Goal: Check status

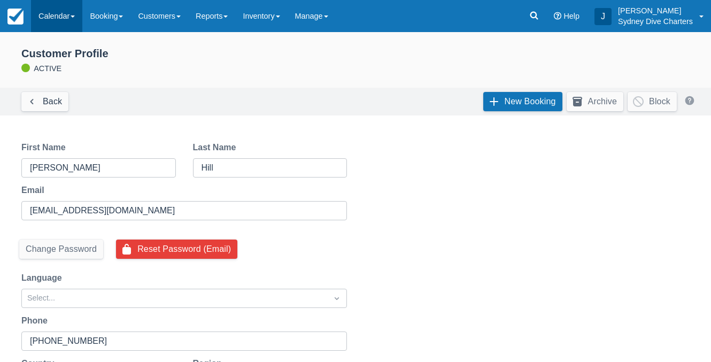
click at [61, 16] on link "Calendar" at bounding box center [56, 16] width 51 height 32
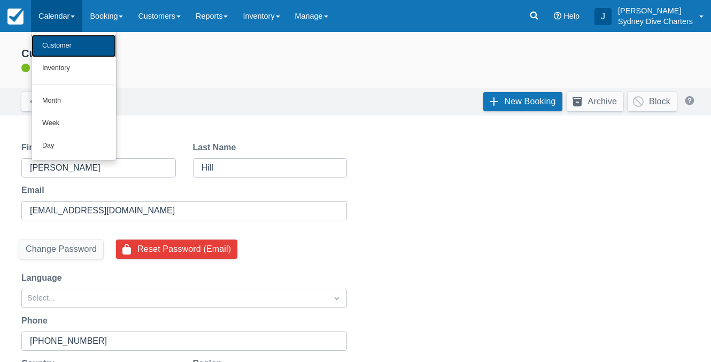
click at [61, 44] on link "Customer" at bounding box center [74, 46] width 85 height 22
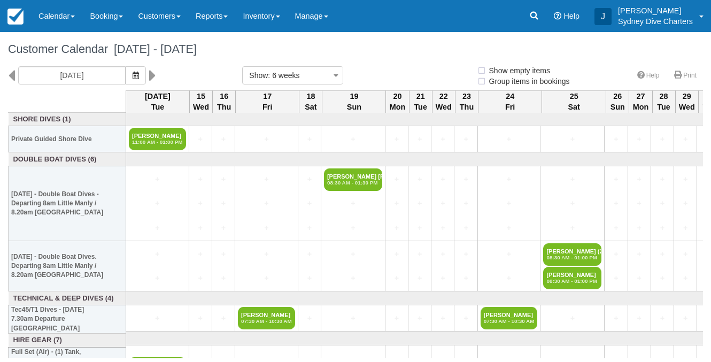
select select
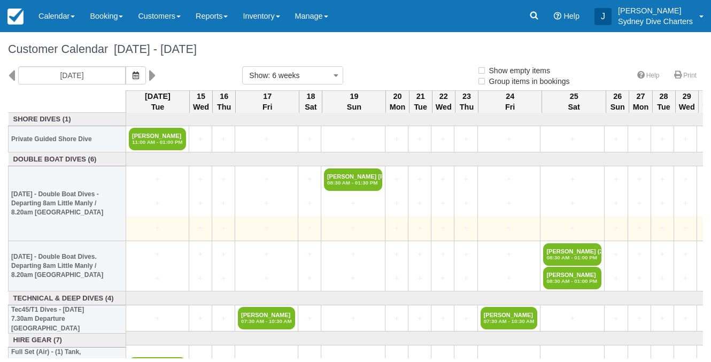
select select
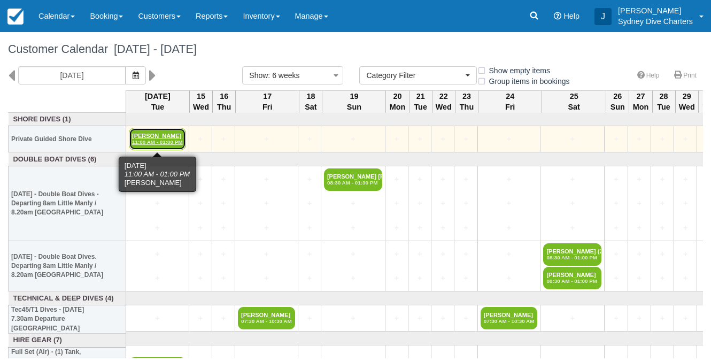
click at [155, 135] on link "Julia Freytag 11:00 AM - 01:00 PM" at bounding box center [157, 139] width 57 height 22
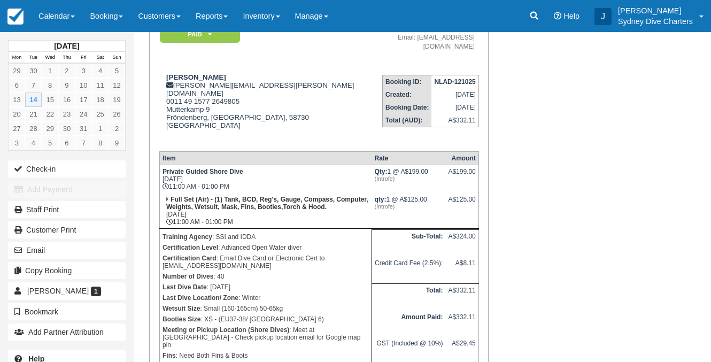
scroll to position [106, 0]
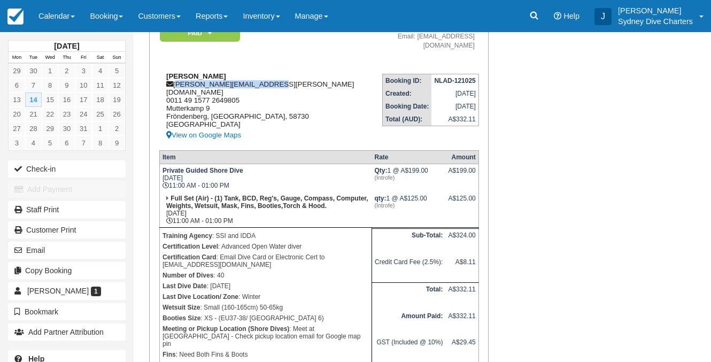
drag, startPoint x: 264, startPoint y: 77, endPoint x: 175, endPoint y: 78, distance: 88.8
click at [175, 78] on div "[PERSON_NAME] [PERSON_NAME][EMAIL_ADDRESS][PERSON_NAME][DOMAIN_NAME] 0011 49 15…" at bounding box center [259, 107] width 200 height 70
